Goal: Task Accomplishment & Management: Complete application form

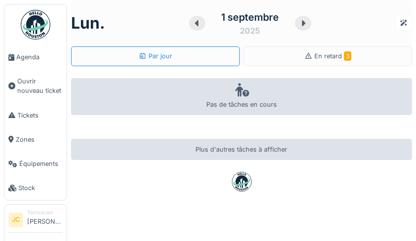
click at [30, 83] on span "Ouvrir nouveau ticket" at bounding box center [39, 85] width 45 height 19
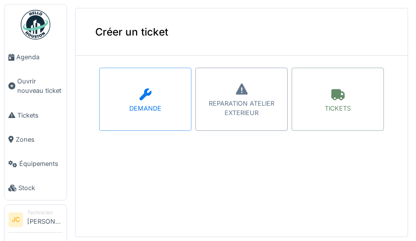
click at [332, 116] on div "TICKETS" at bounding box center [338, 99] width 92 height 63
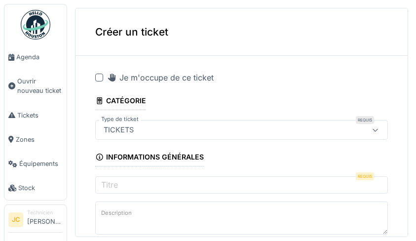
click at [102, 79] on div at bounding box center [99, 78] width 8 height 8
click at [328, 188] on input "Titre" at bounding box center [241, 186] width 293 height 21
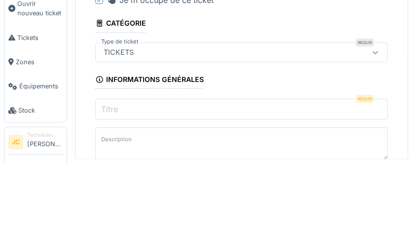
scroll to position [1, 0]
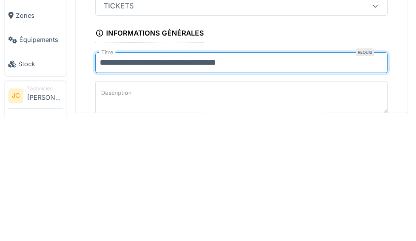
type input "**********"
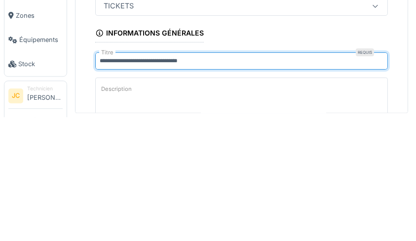
click at [190, 216] on textarea "Description" at bounding box center [241, 221] width 293 height 40
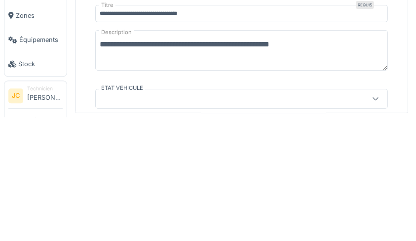
scroll to position [47, 0]
type textarea "**********"
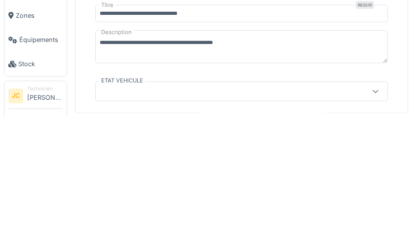
click at [371, 218] on icon at bounding box center [375, 215] width 8 height 6
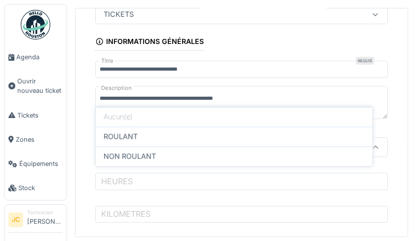
scroll to position [147, 0]
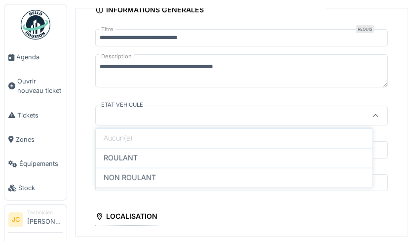
click at [227, 154] on div "ROULANT" at bounding box center [234, 157] width 261 height 11
type input "*******"
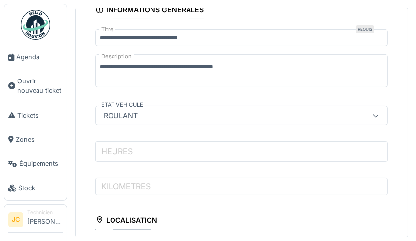
click at [276, 146] on input "HEURES" at bounding box center [241, 151] width 293 height 21
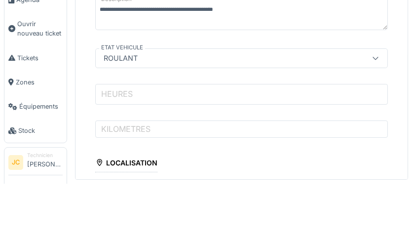
scroll to position [1, 0]
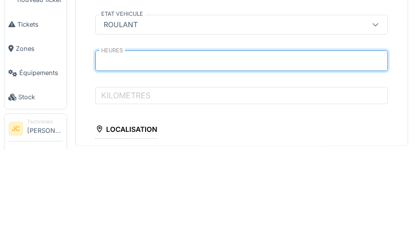
type input "*****"
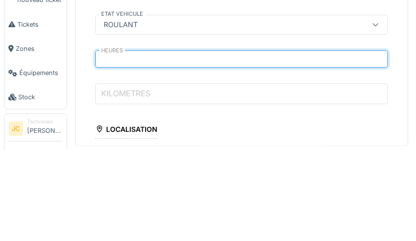
click at [211, 187] on input "KILOMETRES" at bounding box center [241, 184] width 293 height 21
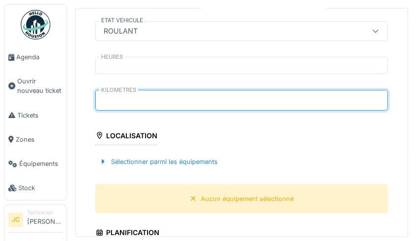
scroll to position [247, 0]
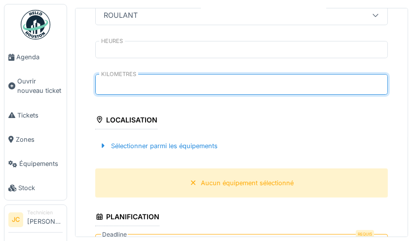
type input "******"
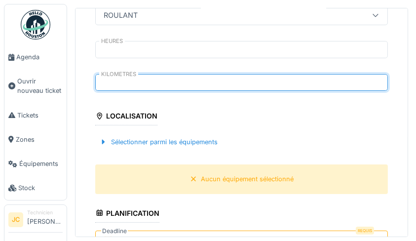
click at [205, 145] on div "Sélectionner parmi les équipements" at bounding box center [158, 141] width 126 height 13
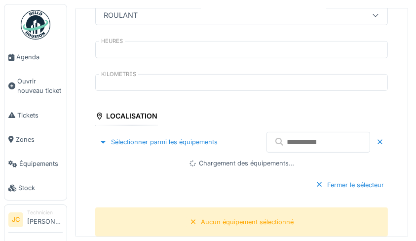
click at [315, 142] on input "text" at bounding box center [318, 142] width 104 height 21
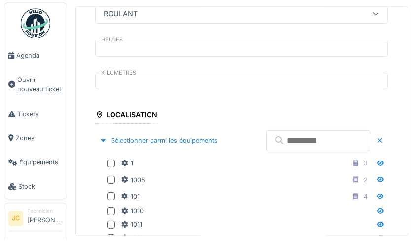
scroll to position [1, 0]
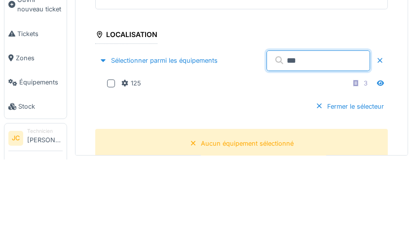
type input "***"
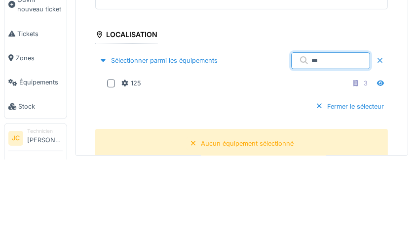
click at [113, 162] on div at bounding box center [111, 165] width 8 height 8
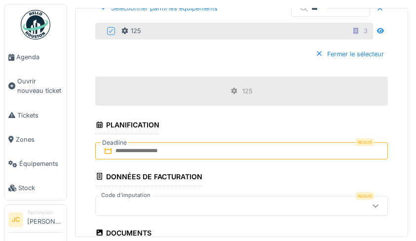
scroll to position [384, 0]
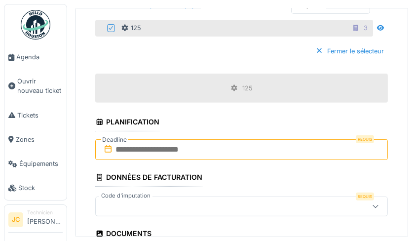
click at [282, 150] on input "text" at bounding box center [241, 149] width 293 height 21
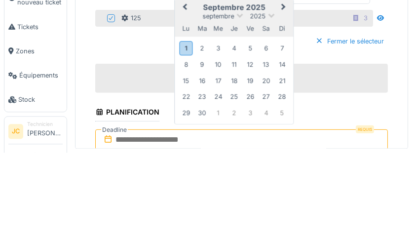
scroll to position [293, 0]
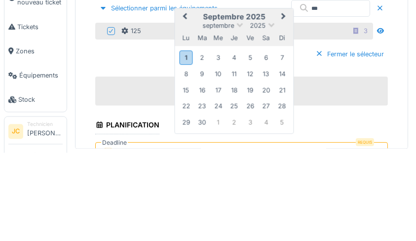
click at [190, 144] on div "1" at bounding box center [185, 146] width 13 height 14
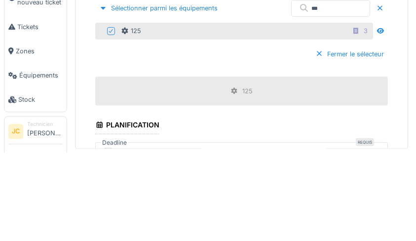
scroll to position [1, 0]
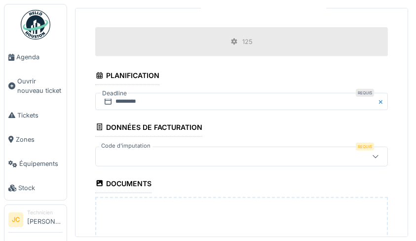
click at [371, 158] on icon at bounding box center [375, 156] width 8 height 6
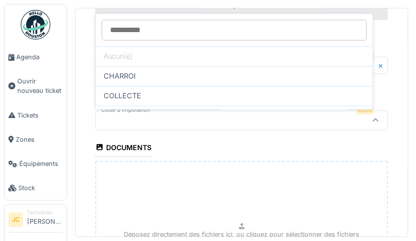
click at [184, 97] on div "COLLECTE" at bounding box center [234, 95] width 261 height 11
type input "****"
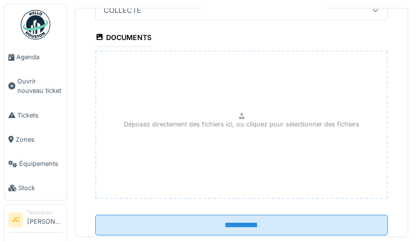
scroll to position [605, 0]
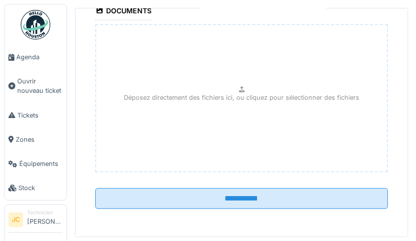
click at [302, 197] on input "**********" at bounding box center [241, 198] width 293 height 21
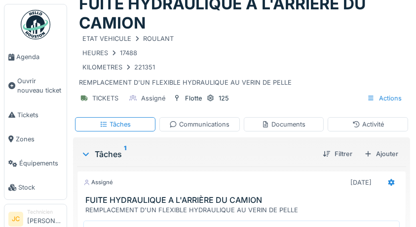
scroll to position [41, 0]
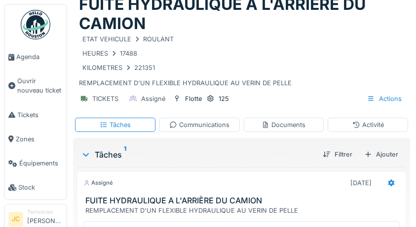
click at [388, 184] on icon at bounding box center [391, 183] width 6 height 7
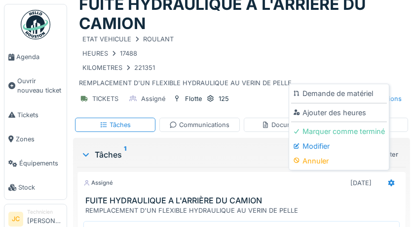
click at [373, 112] on div "Ajouter des heures" at bounding box center [339, 113] width 96 height 15
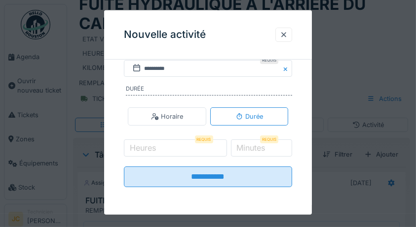
scroll to position [184, 0]
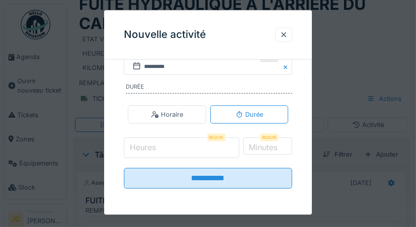
click at [205, 148] on input "Heures" at bounding box center [181, 148] width 115 height 21
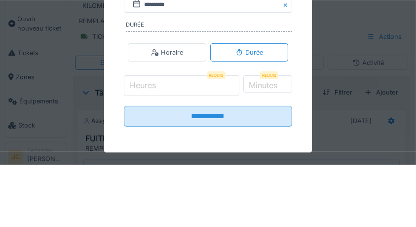
scroll to position [41, 0]
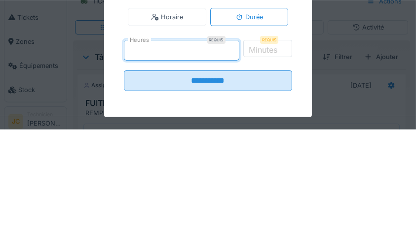
type input "*"
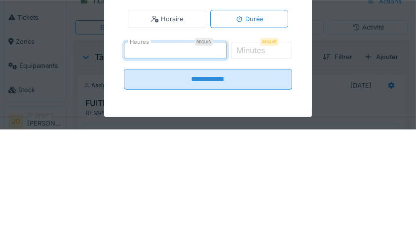
click at [267, 153] on label "Minutes" at bounding box center [251, 148] width 33 height 12
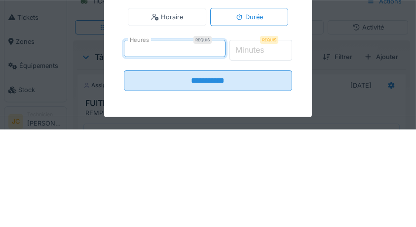
click at [274, 153] on input "*" at bounding box center [260, 148] width 63 height 21
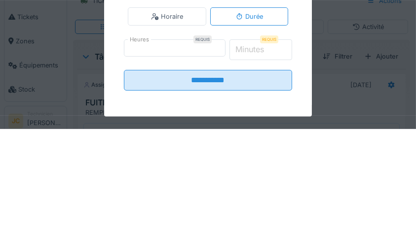
type input "*"
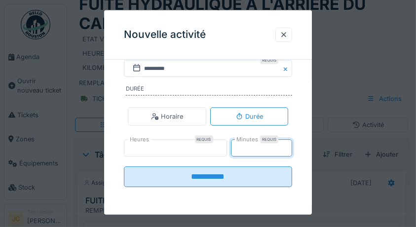
click at [255, 185] on input "**********" at bounding box center [208, 177] width 169 height 21
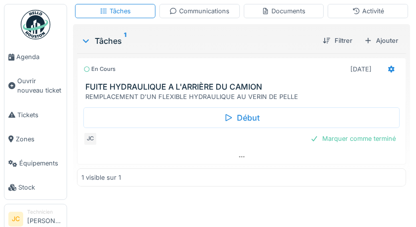
scroll to position [155, 0]
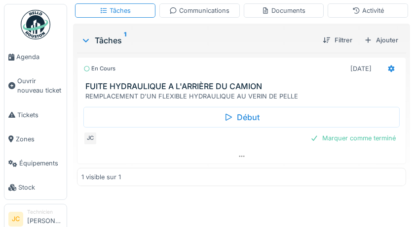
click at [364, 141] on div "Marquer comme terminé" at bounding box center [352, 138] width 93 height 13
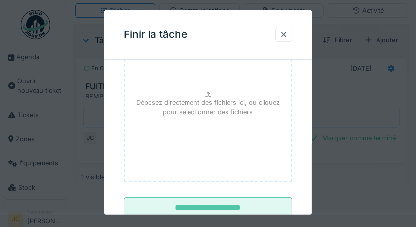
scroll to position [148, 0]
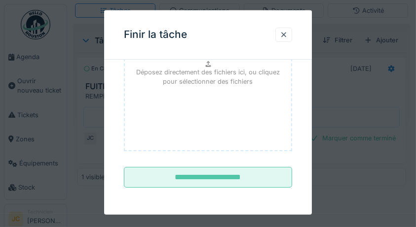
click at [268, 180] on input "**********" at bounding box center [208, 177] width 169 height 21
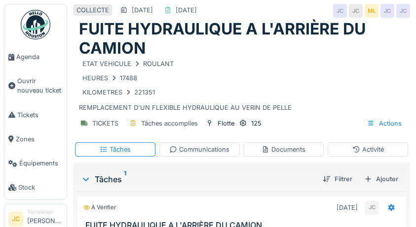
scroll to position [0, 0]
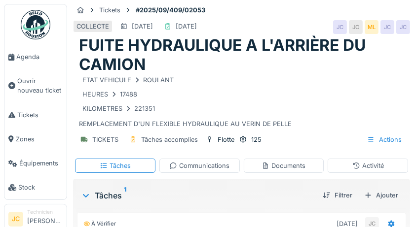
click at [34, 28] on img at bounding box center [36, 25] width 30 height 30
